Goal: Find specific page/section: Find specific page/section

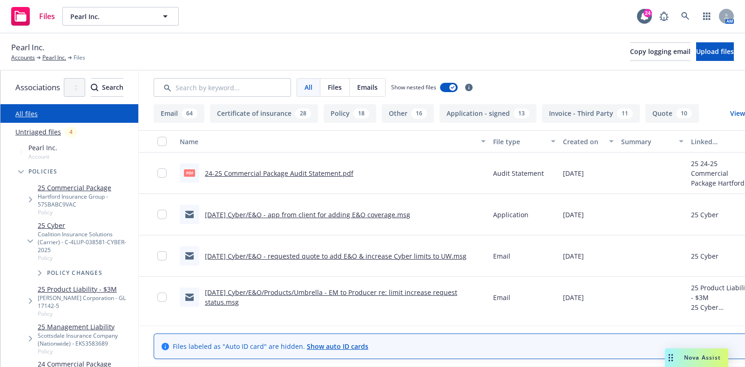
scroll to position [0, 10]
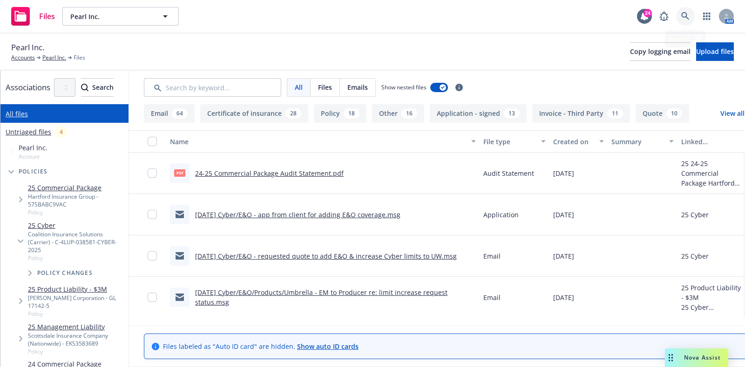
click at [682, 19] on icon at bounding box center [685, 16] width 8 height 8
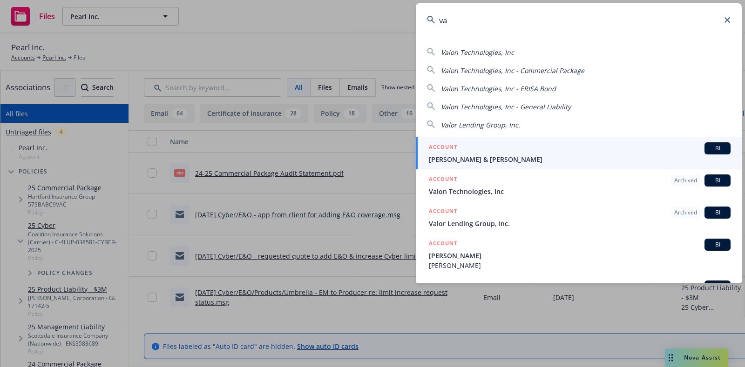
type input "v"
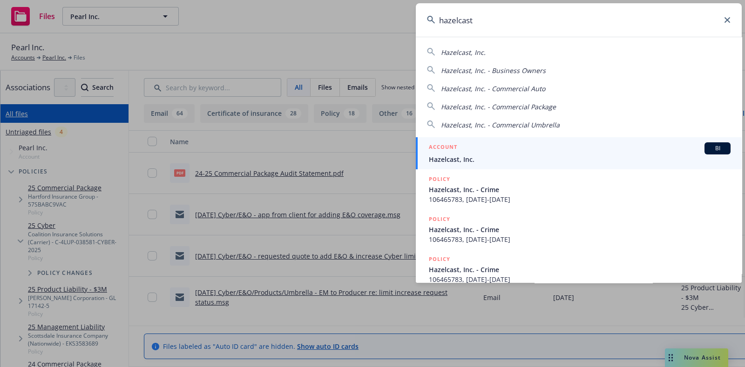
type input "hazelcast"
click at [464, 146] on div "ACCOUNT BI" at bounding box center [580, 148] width 302 height 12
